Goal: Task Accomplishment & Management: Use online tool/utility

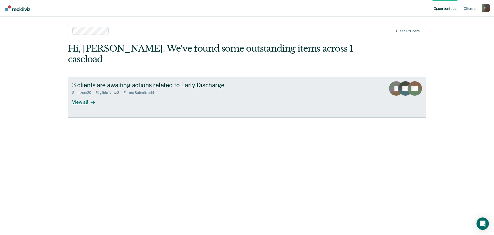
click at [84, 95] on div "View all" at bounding box center [86, 100] width 29 height 10
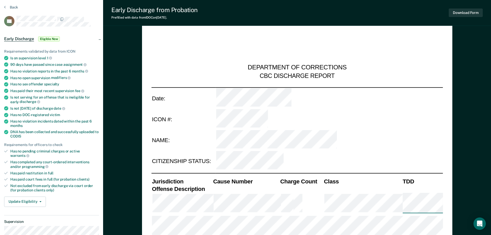
scroll to position [103, 0]
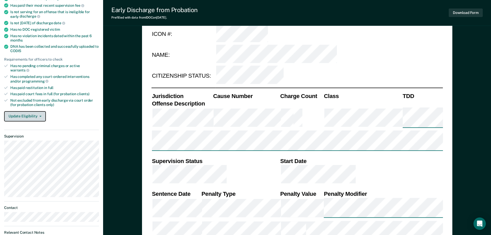
click at [39, 116] on icon "button" at bounding box center [40, 116] width 2 height 1
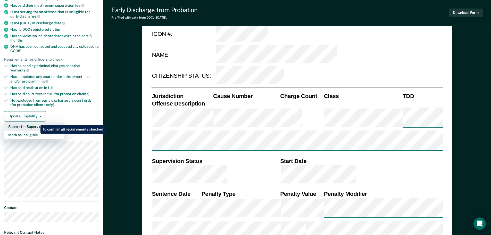
click at [37, 122] on button "Submit for Supervisor Approval" at bounding box center [34, 126] width 60 height 8
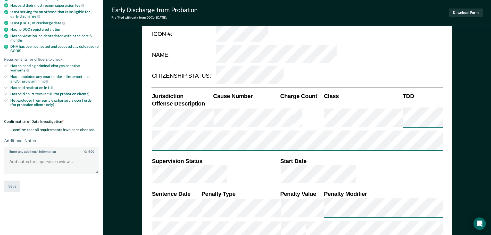
click at [6, 128] on span at bounding box center [6, 130] width 4 height 4
click at [95, 128] on input "I confirm that all requirements have been checked." at bounding box center [95, 128] width 0 height 0
click at [12, 180] on button "Save" at bounding box center [12, 186] width 16 height 12
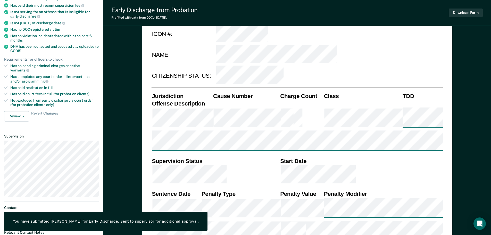
scroll to position [0, 0]
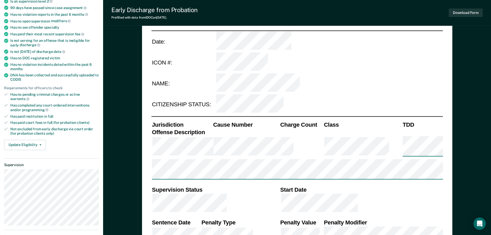
scroll to position [77, 0]
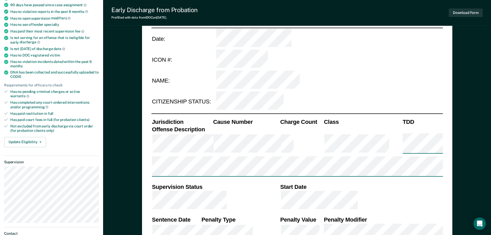
type textarea "x"
click at [40, 137] on button "Update Eligibility" at bounding box center [25, 142] width 42 height 10
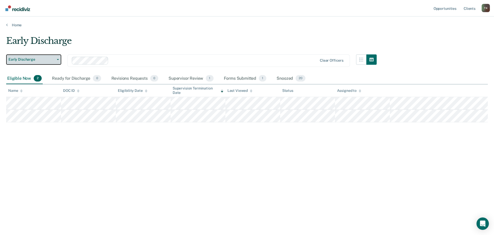
click at [57, 58] on button "Early Discharge" at bounding box center [33, 59] width 55 height 10
click at [486, 8] on div "T K" at bounding box center [486, 8] width 8 height 8
click at [455, 33] on link "Log Out" at bounding box center [465, 34] width 41 height 4
